Goal: Information Seeking & Learning: Learn about a topic

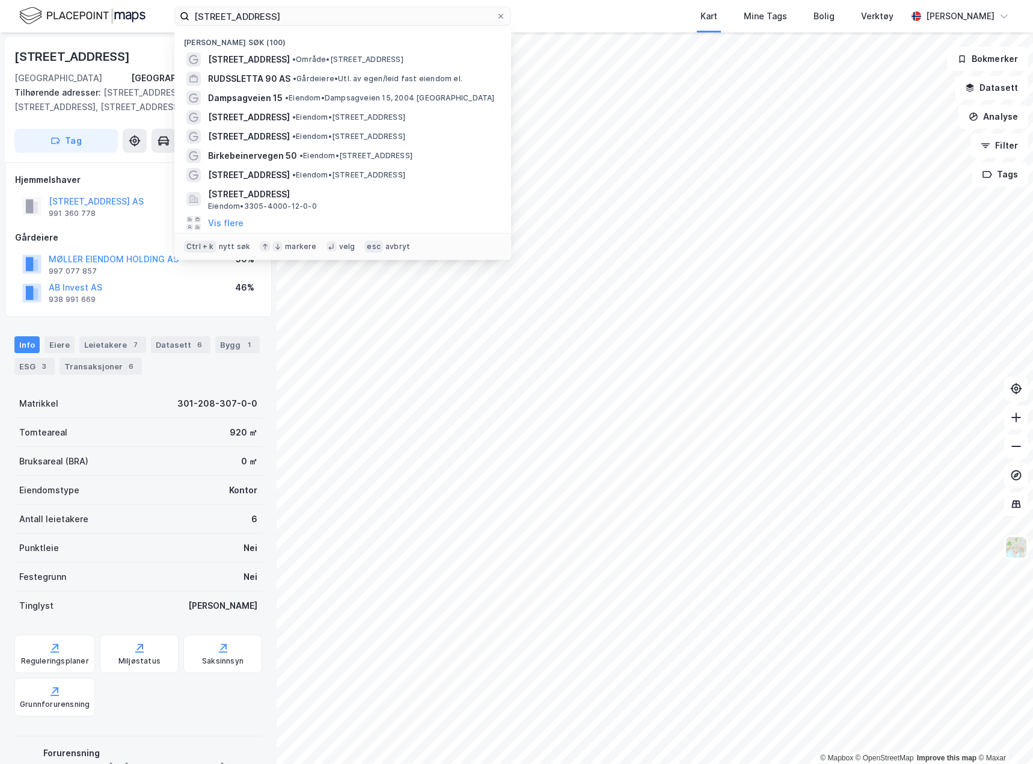
click at [0, 16] on html "[STREET_ADDRESS] Nylige søk (100) [STREET_ADDRESS] • Område • [STREET_ADDRESS] …" at bounding box center [516, 382] width 1033 height 764
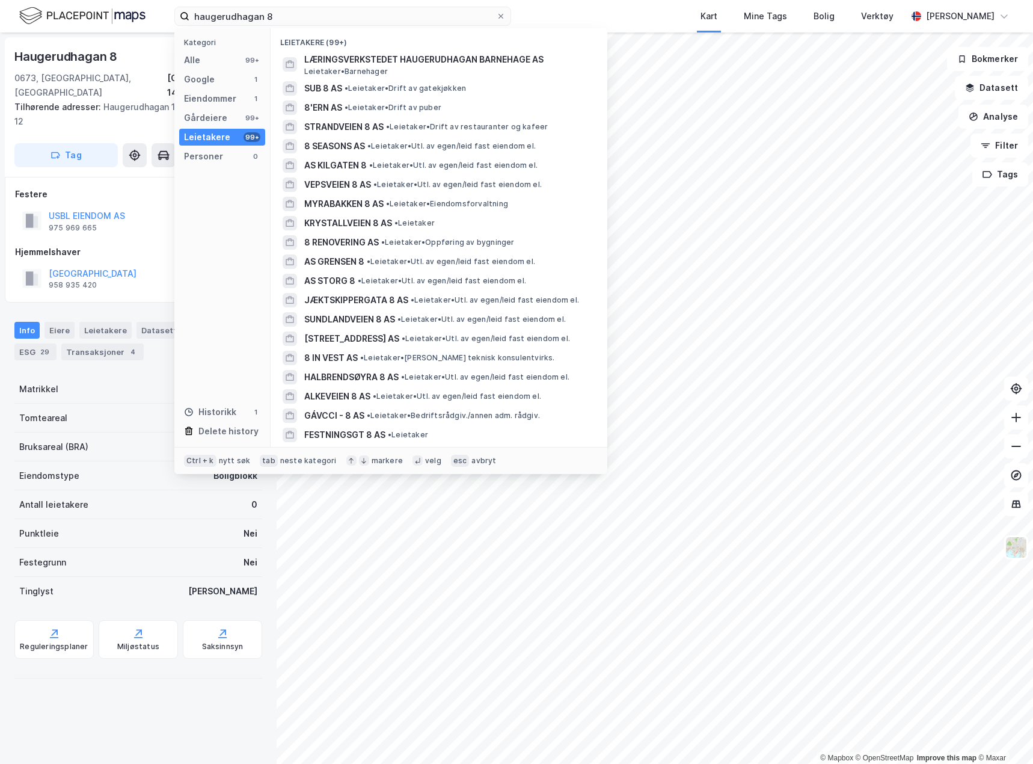
click at [154, 206] on div "USBL EIENDOM AS 975 969 665 100%" at bounding box center [138, 220] width 247 height 29
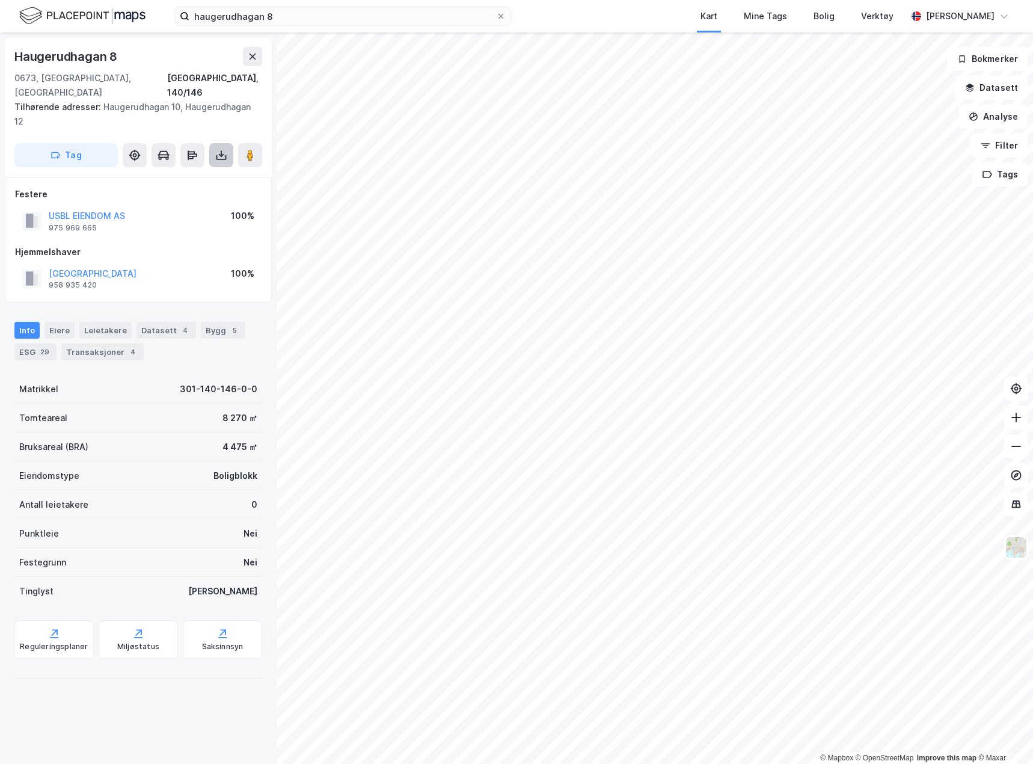
click at [227, 149] on icon at bounding box center [221, 155] width 12 height 12
click at [194, 174] on div "Last ned grunnbok" at bounding box center [162, 179] width 70 height 10
click at [65, 322] on div "Eiere" at bounding box center [60, 330] width 30 height 17
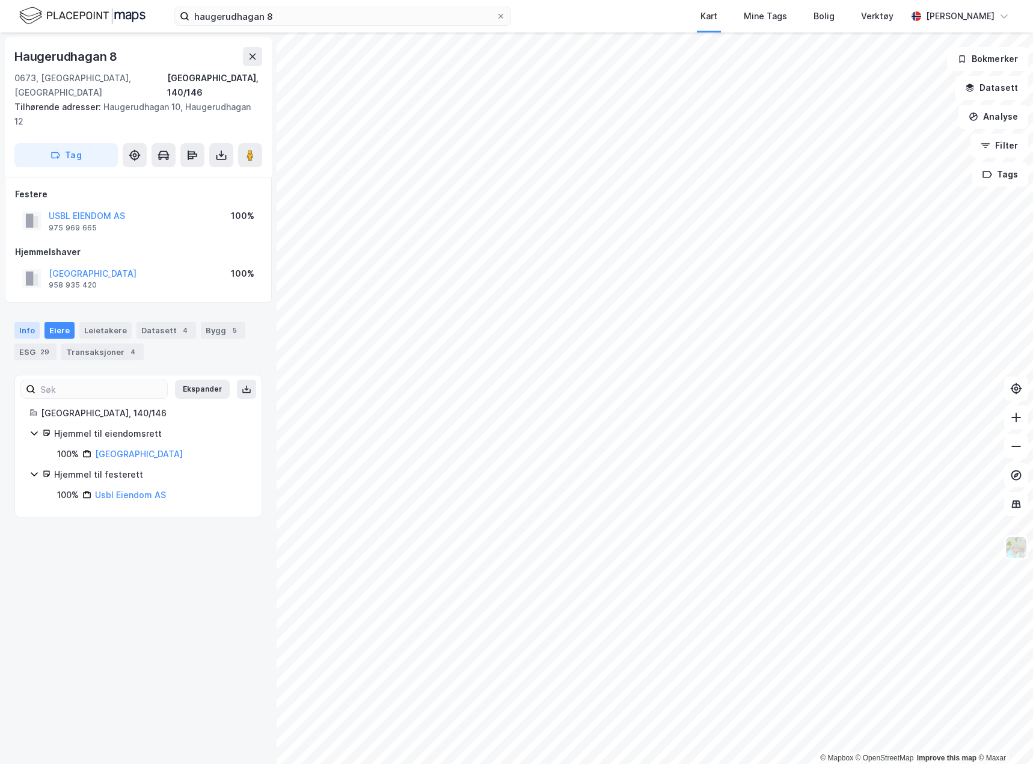
click at [25, 322] on div "Info" at bounding box center [26, 330] width 25 height 17
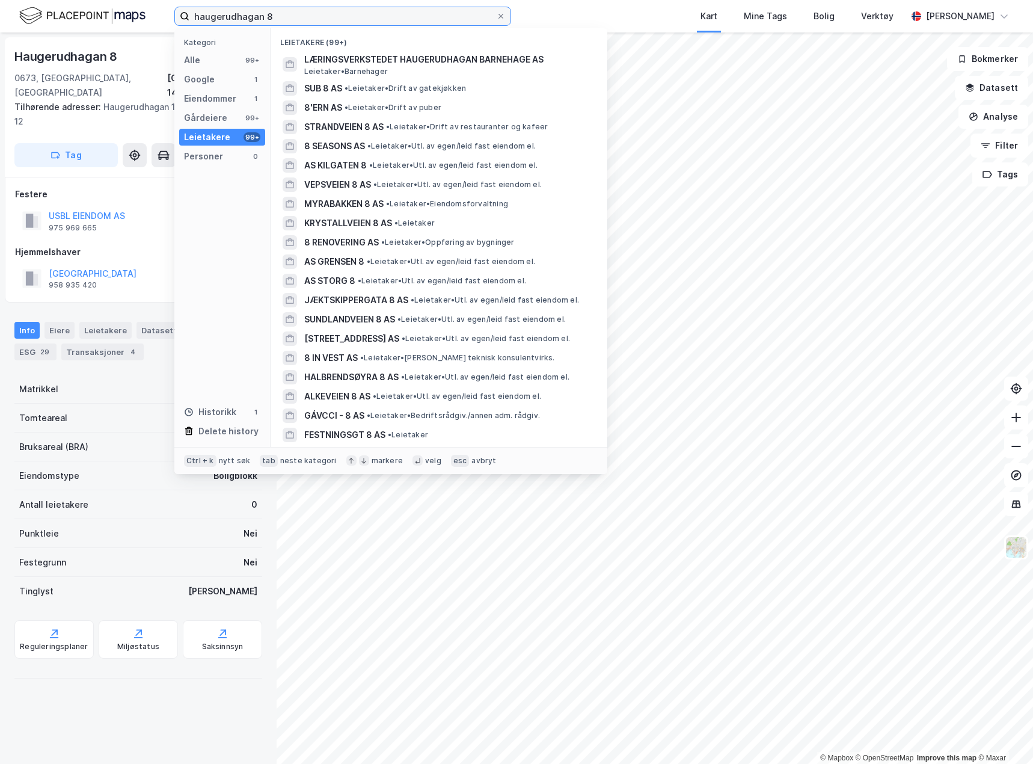
drag, startPoint x: 295, startPoint y: 12, endPoint x: 92, endPoint y: 14, distance: 202.7
click at [92, 14] on div "haugerudhagan 8 Kategori Alle 99+ Google 1 Eiendommer 1 Gårdeiere 99+ Leietaker…" at bounding box center [516, 16] width 1033 height 32
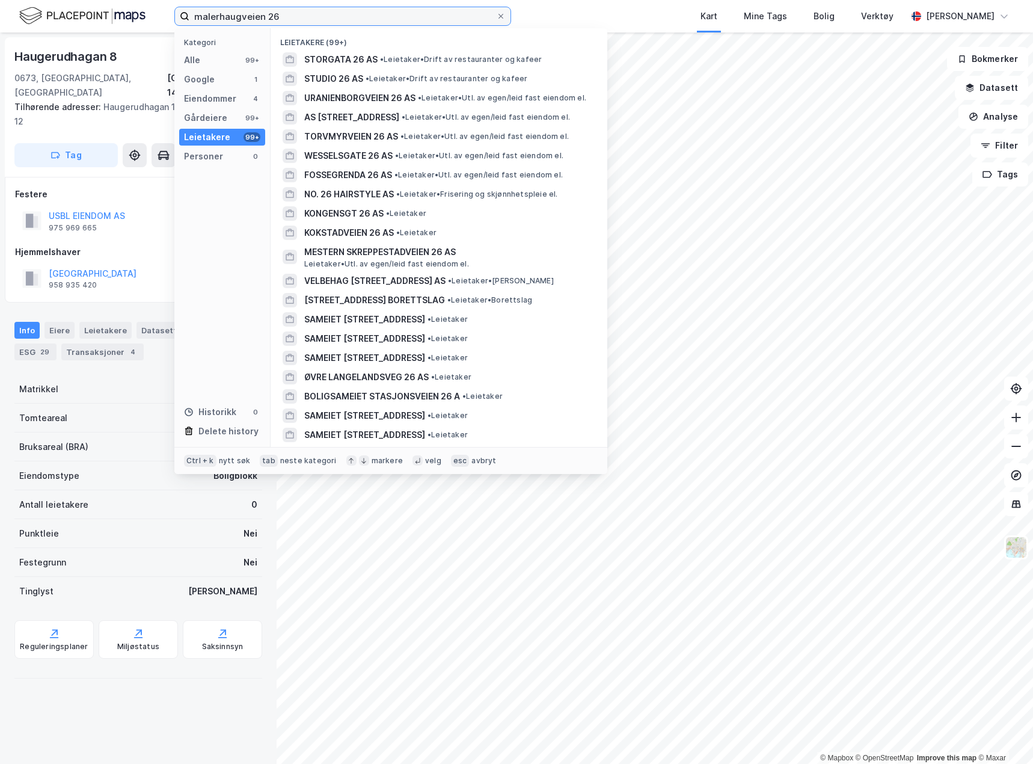
type input "malerhaugveien 26"
click at [187, 51] on div "Kategori Alle 99+ Google 1 Eiendommer 4 Gårdeiere 99+ Leietakere 99+ Personer 0…" at bounding box center [222, 237] width 96 height 419
click at [192, 54] on div "Alle" at bounding box center [192, 60] width 16 height 14
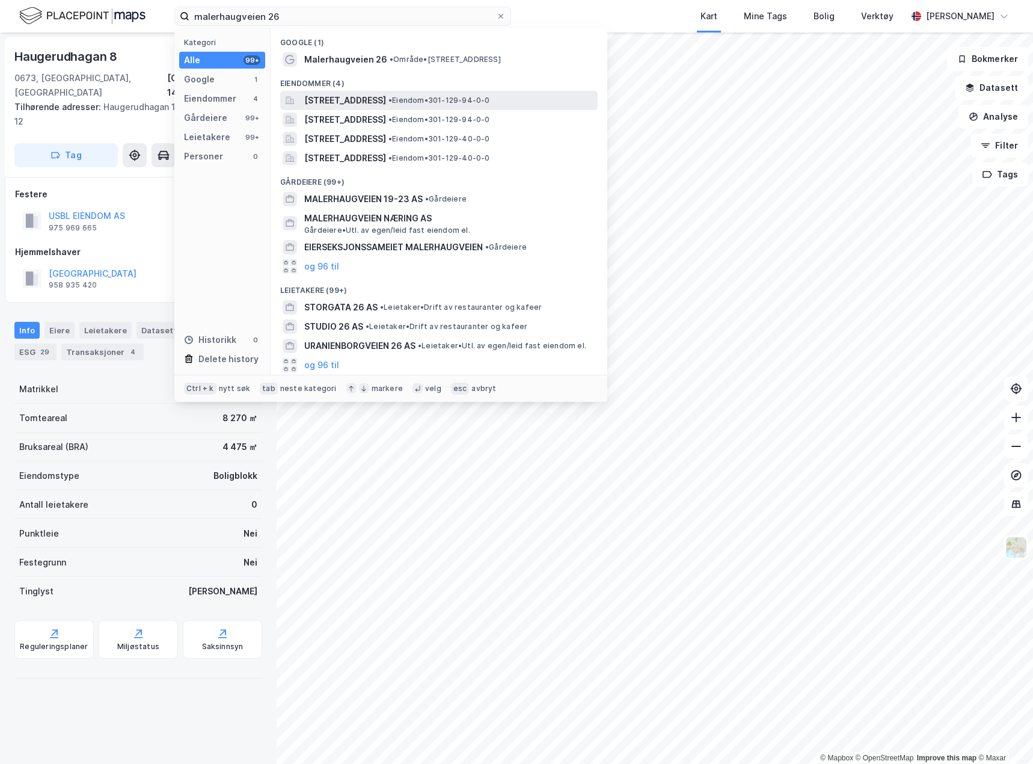
click at [331, 103] on span "[STREET_ADDRESS]" at bounding box center [345, 100] width 82 height 14
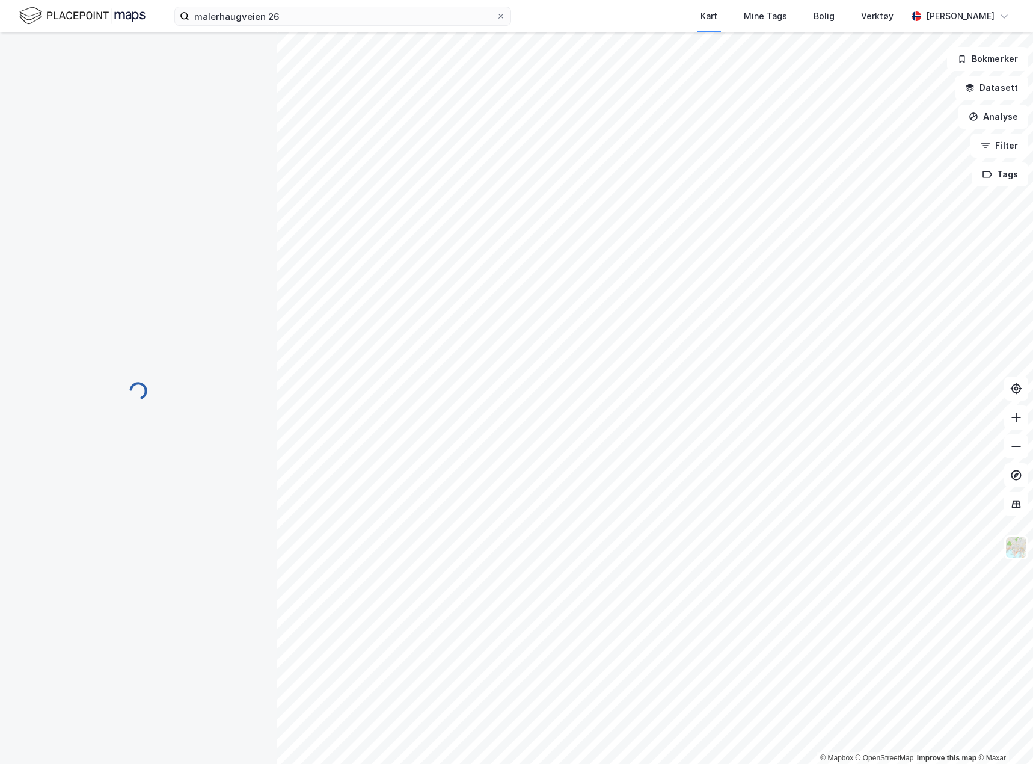
scroll to position [1, 0]
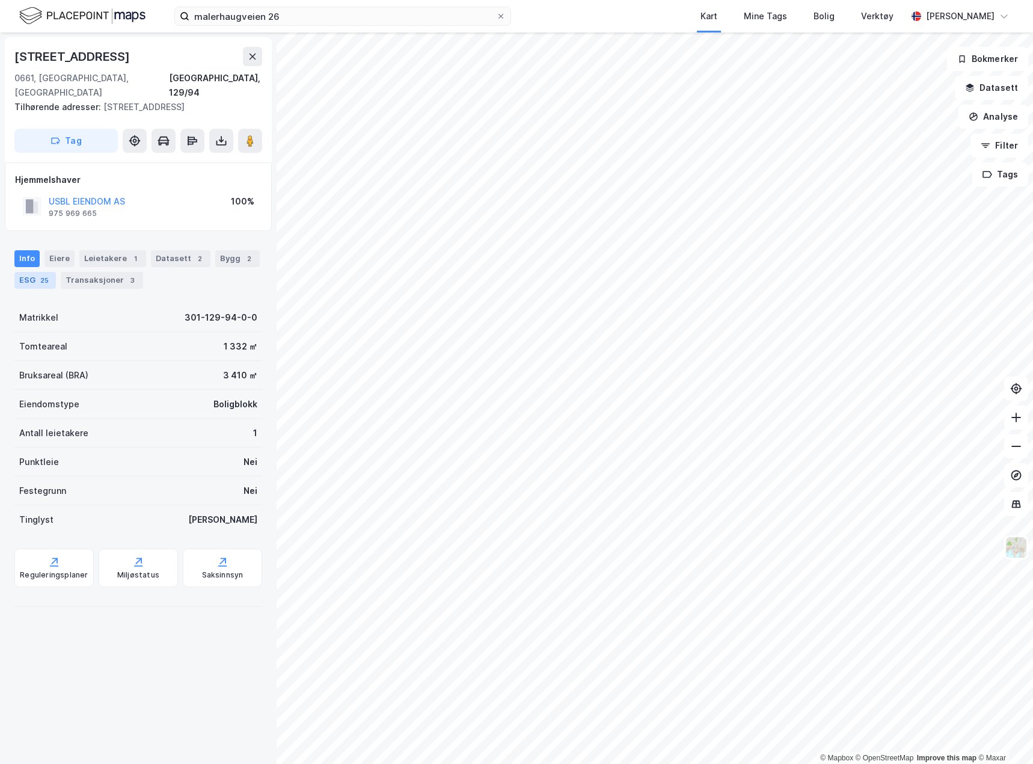
click at [46, 274] on div "25" at bounding box center [44, 280] width 13 height 12
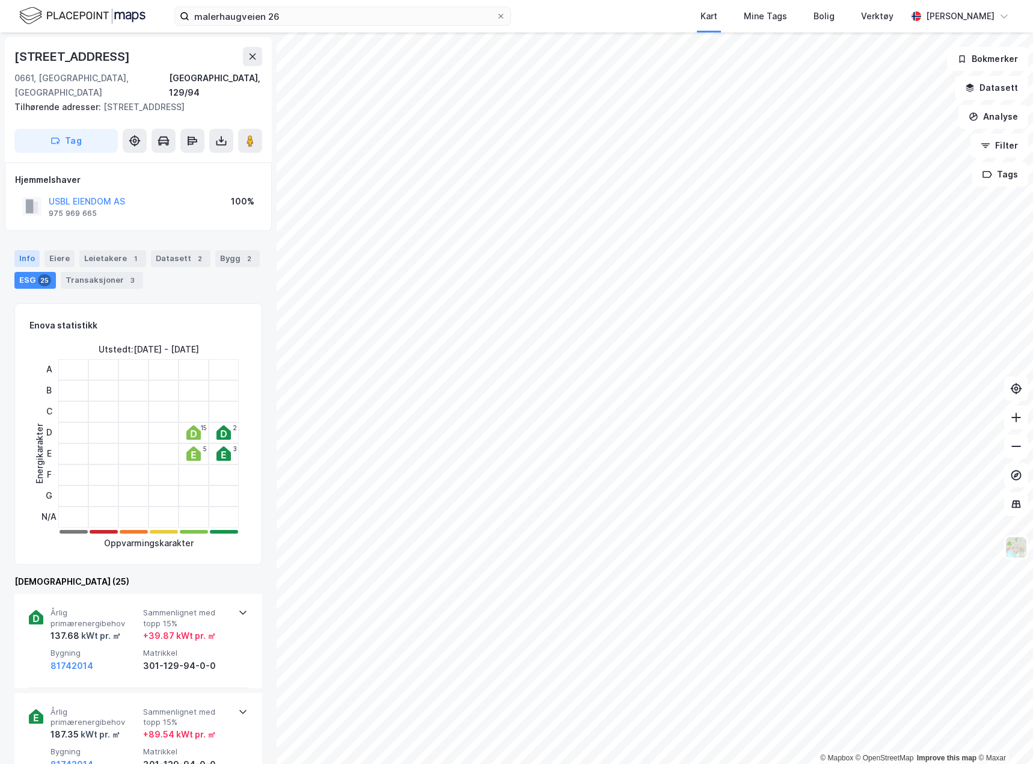
click at [35, 250] on div "Info" at bounding box center [26, 258] width 25 height 17
